Goal: Find contact information: Obtain details needed to contact an individual or organization

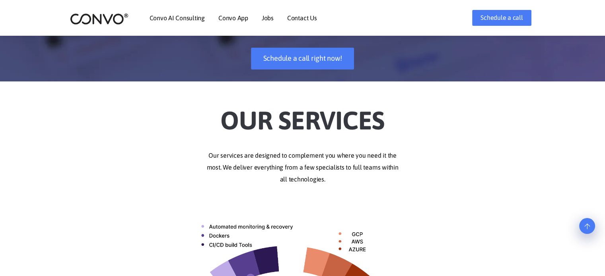
scroll to position [80, 0]
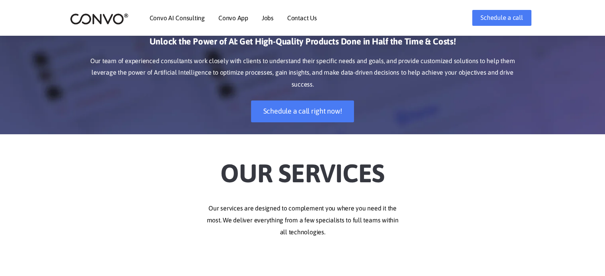
click at [188, 17] on link "Convo AI Consulting" at bounding box center [177, 18] width 55 height 6
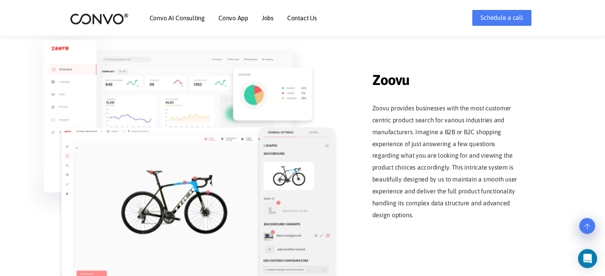
scroll to position [1113, 0]
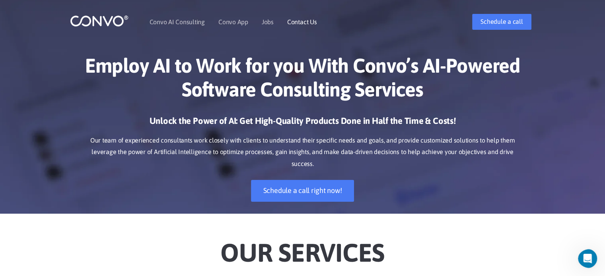
click at [309, 19] on link "Contact Us" at bounding box center [302, 22] width 30 height 6
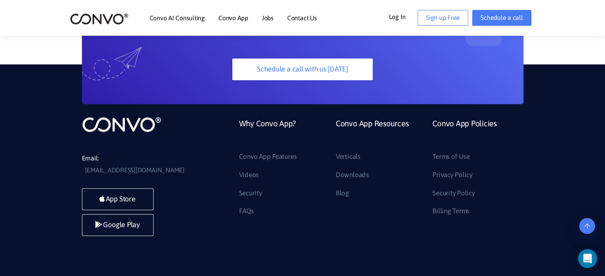
scroll to position [676, 0]
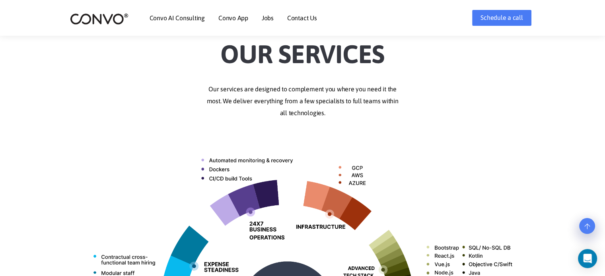
scroll to position [437, 0]
